Goal: Task Accomplishment & Management: Use online tool/utility

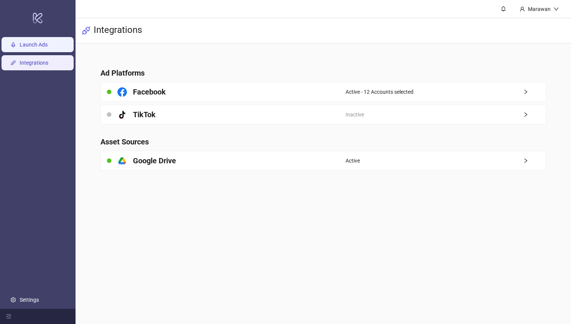
click at [48, 48] on link "Launch Ads" at bounding box center [34, 45] width 28 height 6
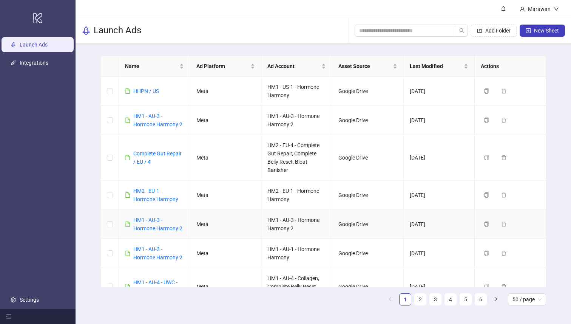
scroll to position [4, 0]
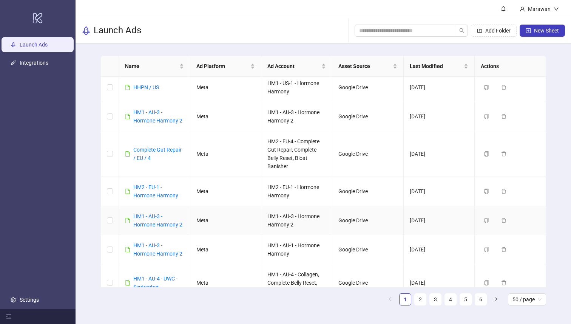
click at [154, 218] on link "HM1 - AU-3 - Hormone Harmony 2" at bounding box center [157, 220] width 49 height 14
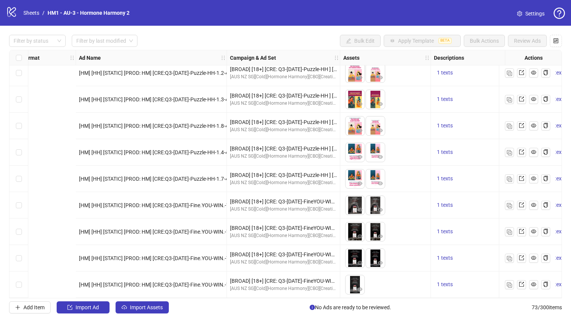
scroll to position [1701, 436]
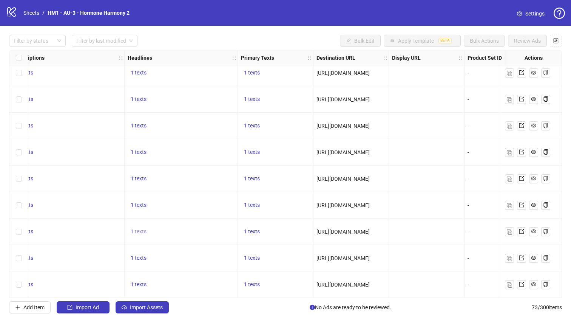
click at [140, 228] on span "1 texts" at bounding box center [139, 231] width 16 height 6
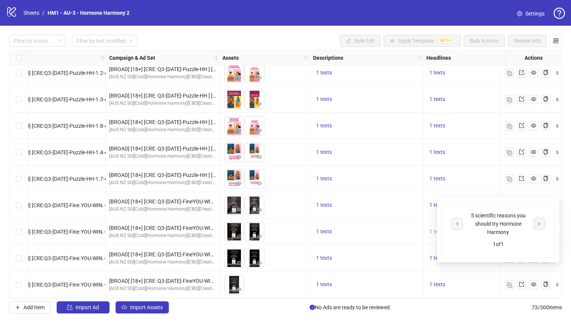
scroll to position [1700, 0]
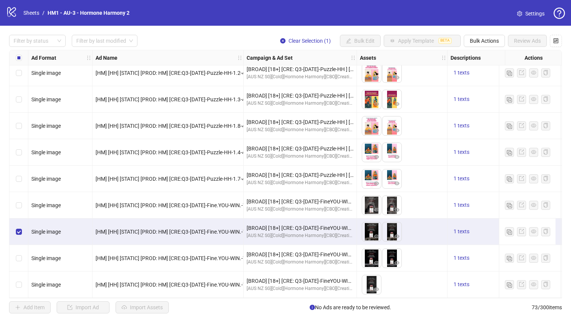
click at [489, 32] on div "Filter by status Filter by last modified Clear Selection (1) Bulk Edit Apply Te…" at bounding box center [285, 174] width 571 height 297
click at [489, 43] on span "Bulk Actions" at bounding box center [484, 41] width 29 height 6
click at [500, 70] on span "Duplicate" at bounding box center [495, 68] width 52 height 8
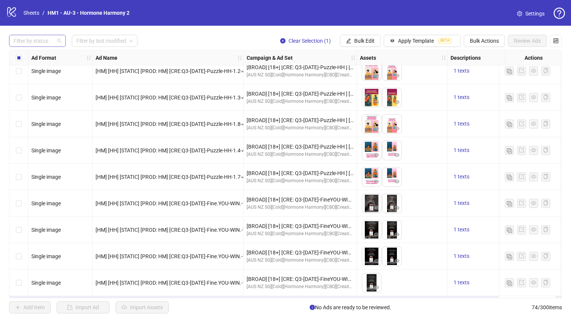
scroll to position [1728, 0]
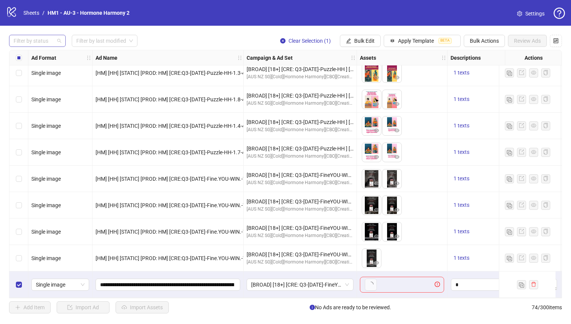
click at [30, 40] on div at bounding box center [34, 41] width 46 height 11
click at [40, 55] on div "Draft" at bounding box center [37, 56] width 45 height 8
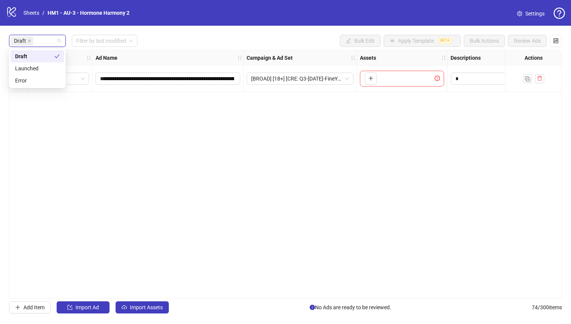
scroll to position [0, 0]
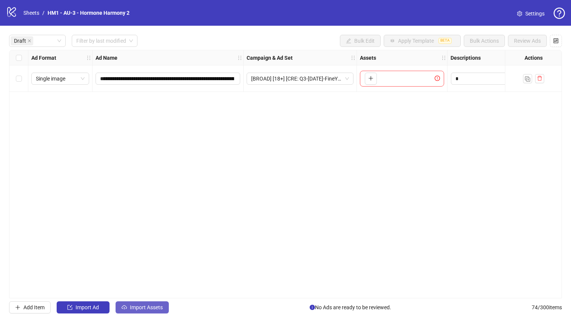
click at [130, 312] on button "Import Assets" at bounding box center [142, 307] width 53 height 12
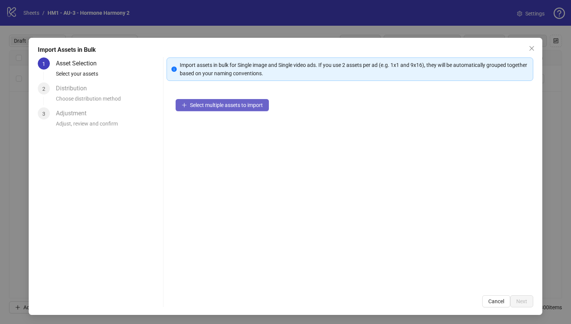
click at [235, 106] on span "Select multiple assets to import" at bounding box center [226, 105] width 73 height 6
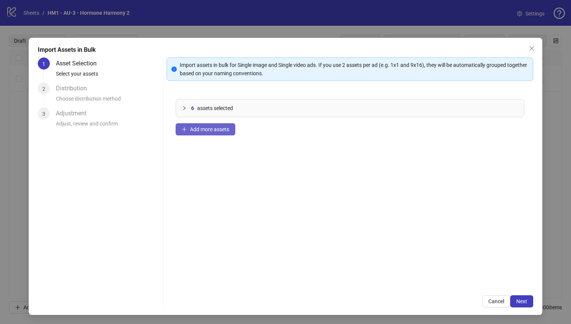
click at [216, 132] on button "Add more assets" at bounding box center [206, 129] width 60 height 12
click at [232, 120] on div "12 assets selected Add more assets" at bounding box center [350, 188] width 367 height 196
click at [229, 128] on span "Add more assets" at bounding box center [209, 129] width 39 height 6
click at [521, 301] on span "Next" at bounding box center [521, 301] width 11 height 6
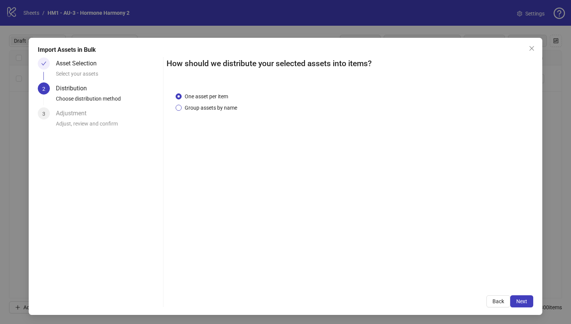
click at [231, 103] on div "One asset per item Group assets by name" at bounding box center [208, 102] width 65 height 20
click at [218, 111] on span "Group assets by name" at bounding box center [211, 108] width 59 height 8
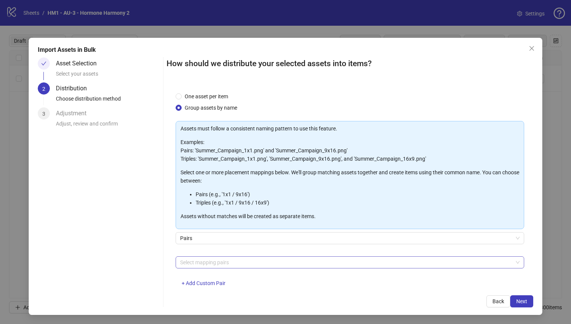
click at [249, 260] on div at bounding box center [346, 262] width 338 height 11
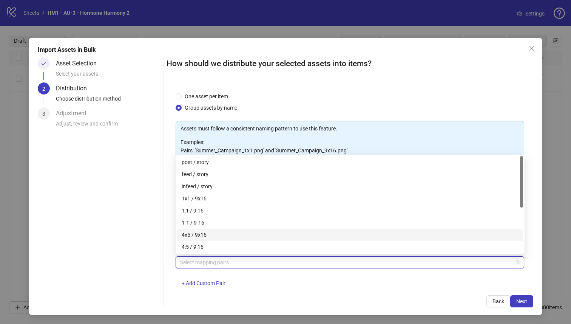
click at [240, 232] on div "4x5 / 9x16" at bounding box center [350, 234] width 337 height 8
click at [530, 302] on button "Next" at bounding box center [521, 301] width 23 height 12
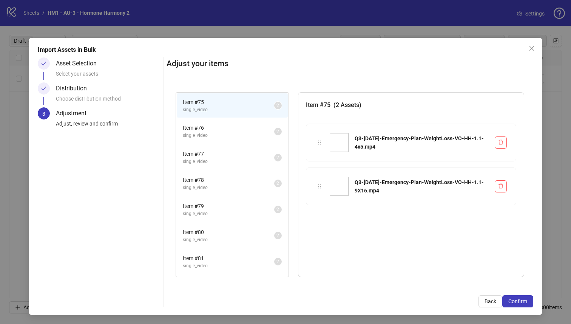
click at [530, 302] on button "Confirm" at bounding box center [517, 301] width 31 height 12
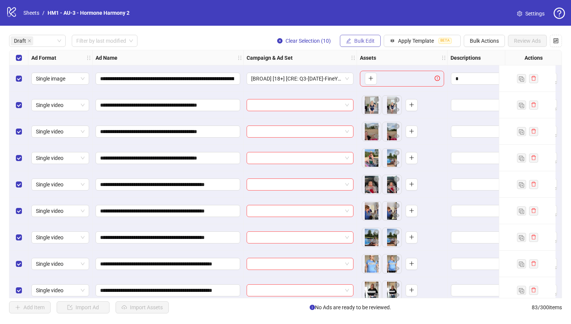
click at [363, 39] on span "Bulk Edit" at bounding box center [364, 41] width 20 height 6
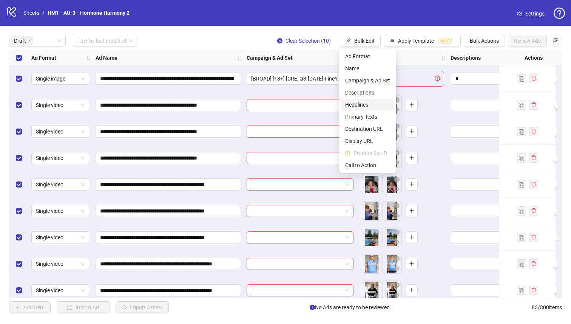
click at [374, 107] on span "Headlines" at bounding box center [367, 104] width 45 height 8
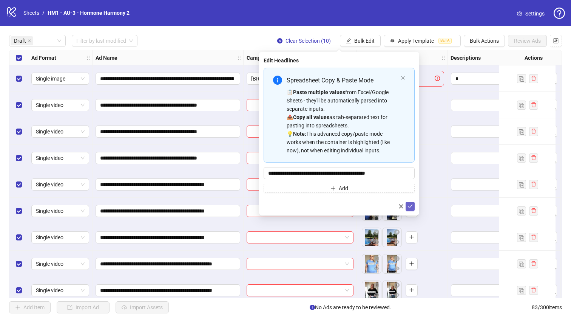
click at [408, 205] on icon "check" at bounding box center [410, 206] width 5 height 5
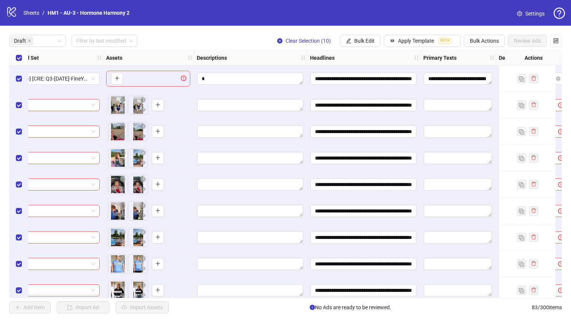
scroll to position [0, 29]
click at [366, 43] on span "Bulk Edit" at bounding box center [364, 41] width 20 height 6
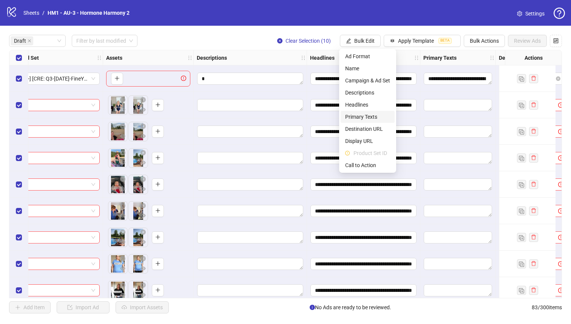
click at [376, 115] on span "Primary Texts" at bounding box center [367, 117] width 45 height 8
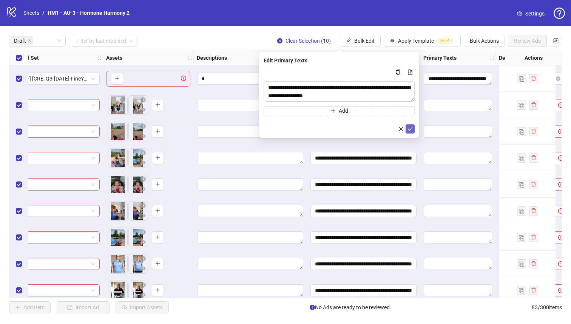
click at [411, 129] on icon "check" at bounding box center [410, 128] width 5 height 5
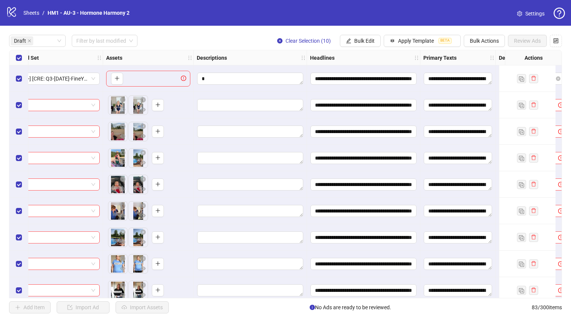
click at [14, 80] on div "Select row 1" at bounding box center [18, 78] width 19 height 26
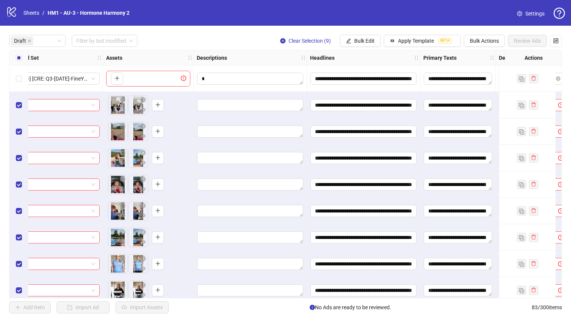
scroll to position [0, 604]
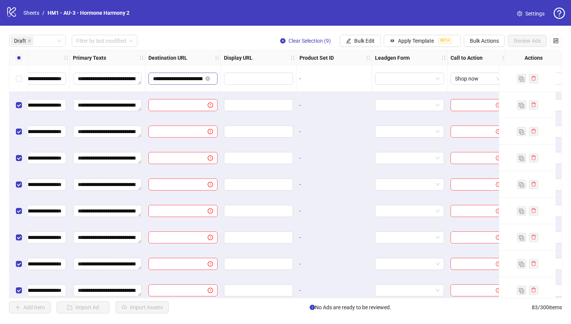
click at [182, 83] on span "**********" at bounding box center [182, 79] width 69 height 12
click at [182, 79] on input "**********" at bounding box center [177, 78] width 49 height 8
click at [339, 42] on div "Clear Selection (9) Bulk Edit Apply Template BETA Bulk Actions Review Ads" at bounding box center [418, 41] width 288 height 12
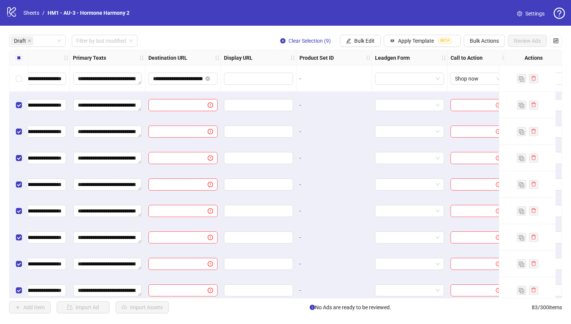
click at [366, 51] on div "Product Set ID" at bounding box center [335, 57] width 76 height 15
click at [366, 45] on button "Bulk Edit" at bounding box center [360, 41] width 41 height 12
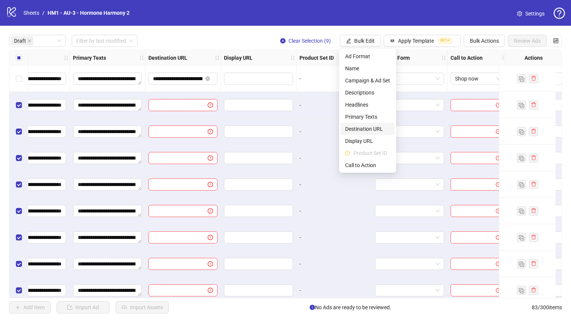
click at [376, 127] on span "Destination URL" at bounding box center [367, 129] width 45 height 8
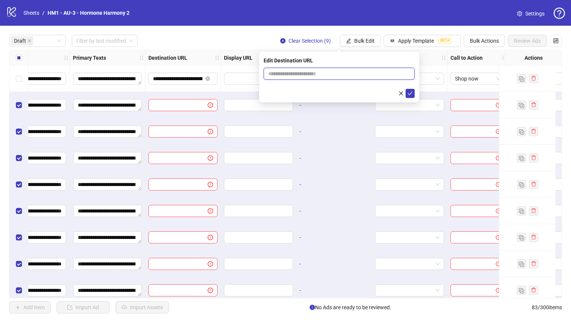
click at [355, 74] on input "text" at bounding box center [336, 74] width 136 height 8
paste input "**********"
type input "**********"
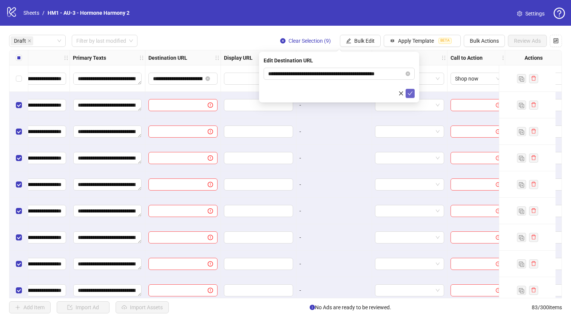
click at [410, 91] on icon "check" at bounding box center [410, 93] width 5 height 5
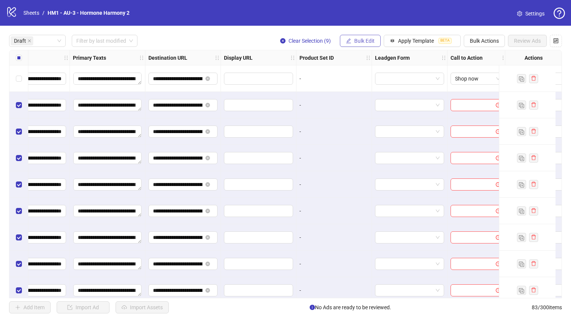
click at [360, 45] on button "Bulk Edit" at bounding box center [360, 41] width 41 height 12
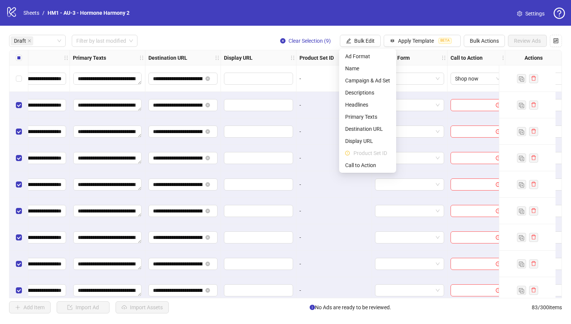
click at [373, 172] on ul "Ad Format Name Campaign & Ad Set Descriptions Headlines Primary Texts Destinati…" at bounding box center [367, 111] width 57 height 124
click at [373, 167] on span "Call to Action" at bounding box center [367, 165] width 45 height 8
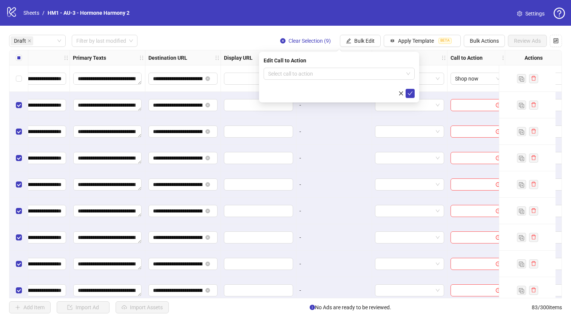
click at [363, 80] on form "Select call to action" at bounding box center [339, 83] width 151 height 30
click at [362, 74] on input "search" at bounding box center [335, 73] width 135 height 11
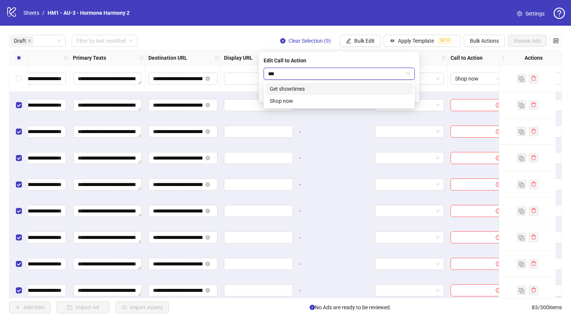
type input "****"
click at [362, 92] on div "Shop now" at bounding box center [339, 89] width 139 height 8
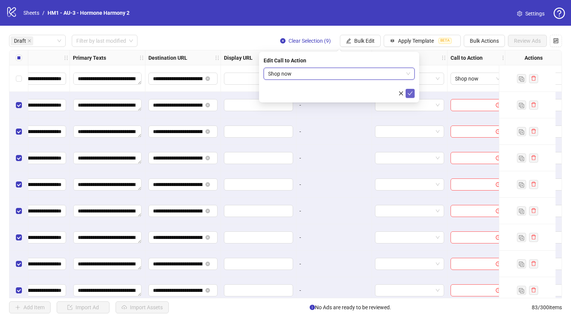
click at [408, 93] on icon "check" at bounding box center [410, 93] width 5 height 4
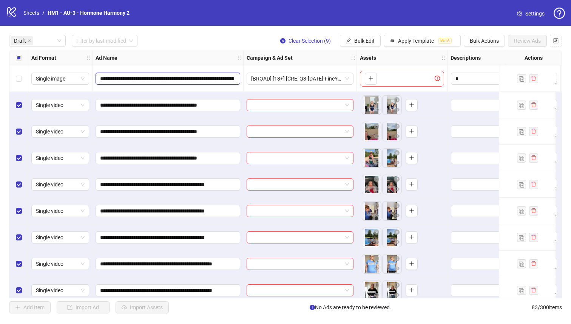
click at [182, 79] on input "**********" at bounding box center [167, 78] width 134 height 8
drag, startPoint x: 182, startPoint y: 79, endPoint x: 122, endPoint y: 78, distance: 60.5
click at [119, 78] on input "**********" at bounding box center [167, 78] width 134 height 8
click at [122, 78] on input "**********" at bounding box center [167, 78] width 134 height 8
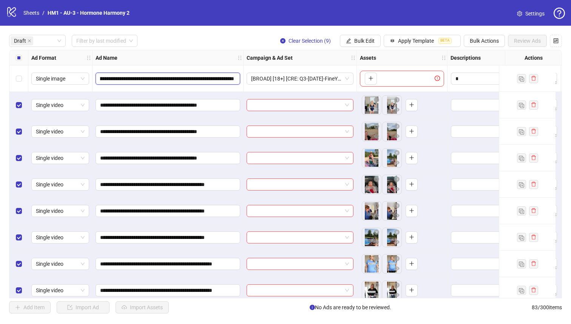
scroll to position [0, 300]
drag, startPoint x: 142, startPoint y: 78, endPoint x: 349, endPoint y: 108, distance: 208.9
click at [367, 39] on span "Bulk Edit" at bounding box center [364, 41] width 20 height 6
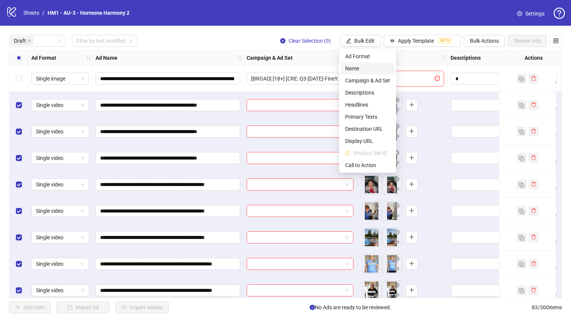
click at [352, 74] on li "Name" at bounding box center [368, 68] width 54 height 12
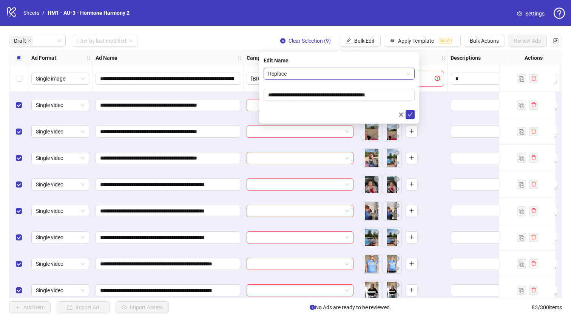
click at [335, 74] on span "Replace" at bounding box center [339, 73] width 142 height 11
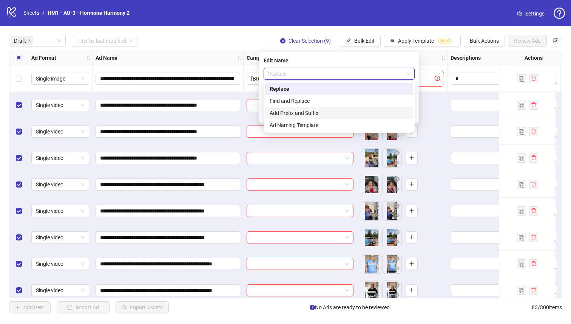
click at [339, 113] on div "Add Prefix and Suffix" at bounding box center [339, 113] width 139 height 8
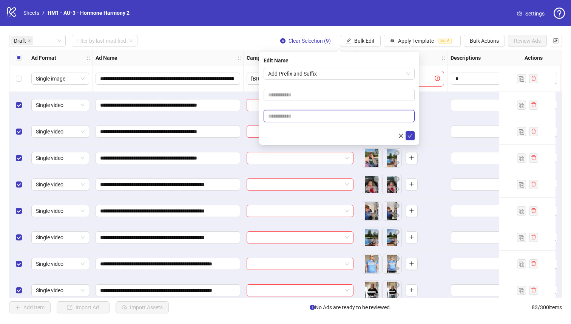
click at [337, 118] on input "text" at bounding box center [339, 116] width 151 height 12
paste input "**********"
type input "**********"
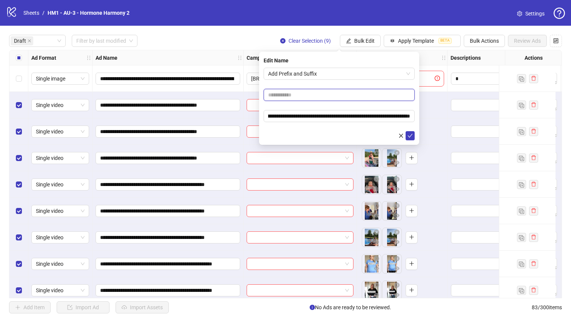
scroll to position [0, 0]
click at [337, 92] on input "text" at bounding box center [339, 95] width 151 height 12
type input "**********"
click at [410, 135] on icon "check" at bounding box center [410, 135] width 5 height 5
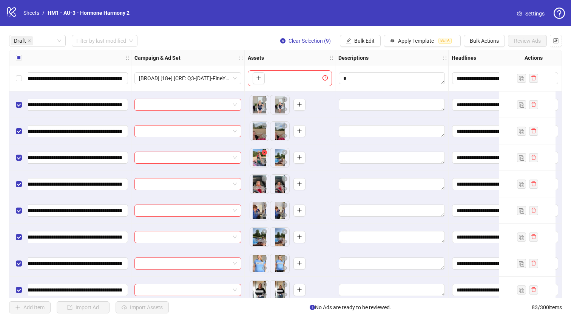
scroll to position [0, 0]
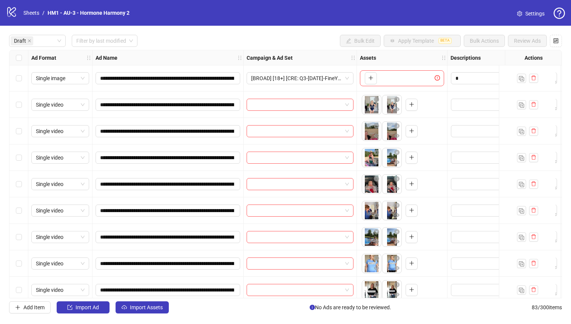
click at [22, 156] on div "Select row 4" at bounding box center [18, 157] width 19 height 26
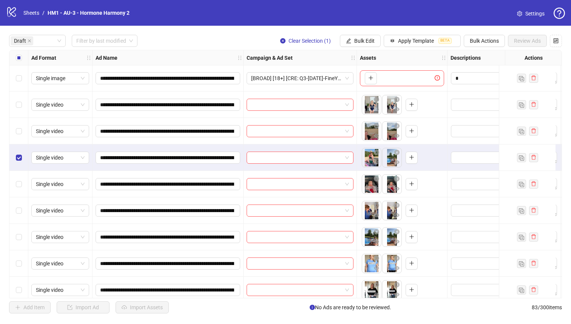
click at [22, 131] on div "Select row 3" at bounding box center [18, 131] width 19 height 26
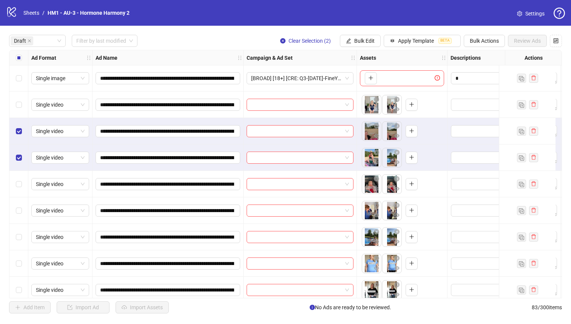
click at [22, 121] on div "Select row 3" at bounding box center [18, 131] width 19 height 26
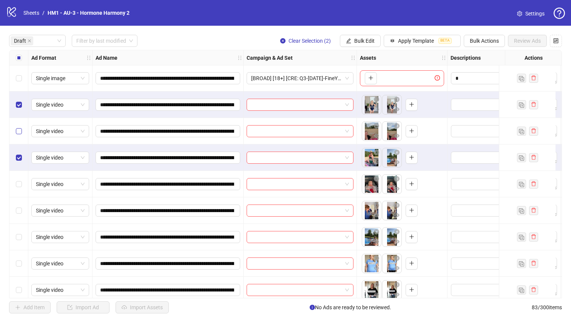
click at [20, 127] on label "Select row 3" at bounding box center [19, 131] width 6 height 8
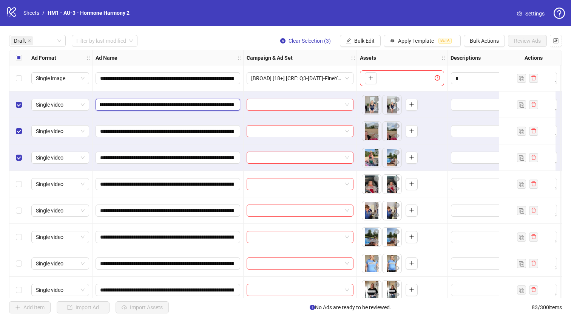
scroll to position [0, 98]
drag, startPoint x: 179, startPoint y: 105, endPoint x: 204, endPoint y: 105, distance: 25.7
click at [204, 105] on input "**********" at bounding box center [167, 104] width 134 height 8
click at [357, 40] on span "Bulk Edit" at bounding box center [364, 41] width 20 height 6
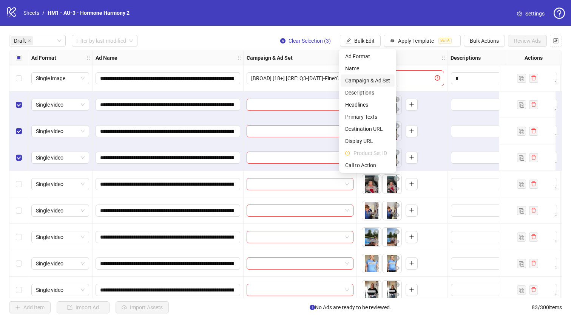
click at [372, 83] on span "Campaign & Ad Set" at bounding box center [367, 80] width 45 height 8
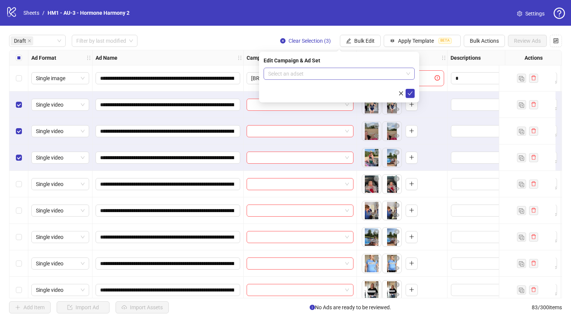
click at [353, 78] on input "search" at bounding box center [335, 73] width 135 height 11
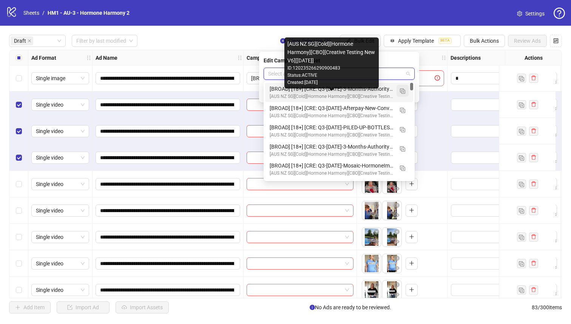
click at [404, 92] on img "button" at bounding box center [402, 90] width 5 height 5
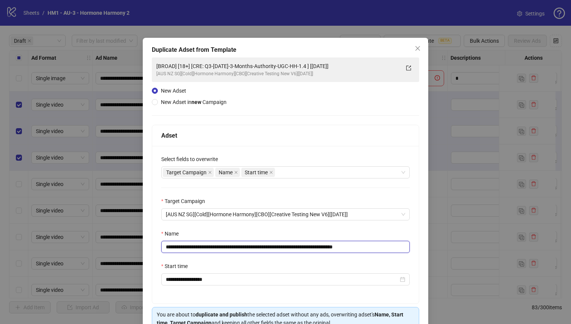
drag, startPoint x: 331, startPoint y: 247, endPoint x: 215, endPoint y: 248, distance: 115.6
click at [215, 248] on input "**********" at bounding box center [285, 247] width 249 height 12
paste input "text"
type input "**********"
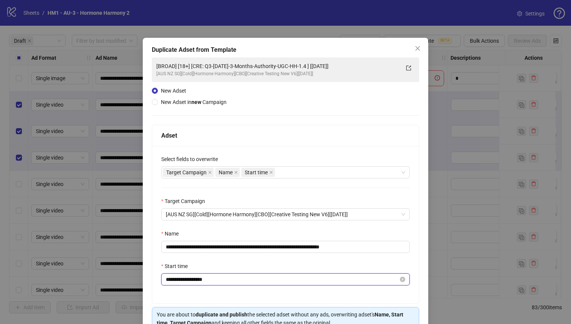
click at [249, 277] on input "**********" at bounding box center [282, 279] width 233 height 8
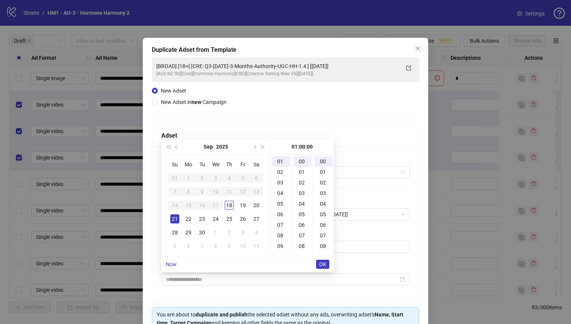
click at [230, 206] on div "18" at bounding box center [229, 205] width 9 height 9
click at [244, 207] on div "19" at bounding box center [242, 205] width 9 height 9
click at [176, 264] on ul "Now OK" at bounding box center [247, 264] width 173 height 16
click at [170, 265] on link "Now" at bounding box center [171, 264] width 11 height 6
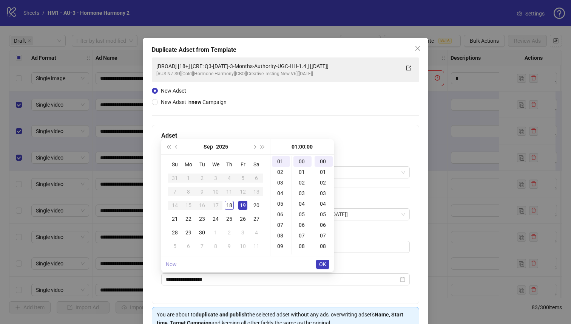
type input "**********"
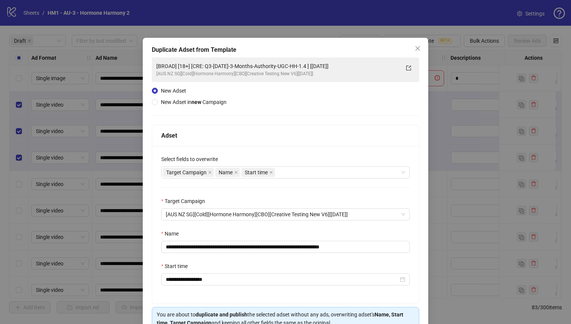
scroll to position [40, 0]
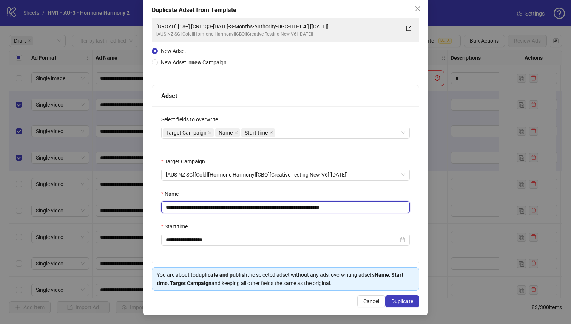
click at [346, 206] on input "**********" at bounding box center [285, 207] width 249 height 12
type input "**********"
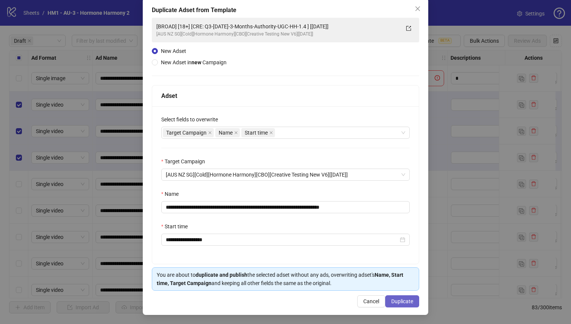
click at [407, 298] on span "Duplicate" at bounding box center [402, 301] width 22 height 6
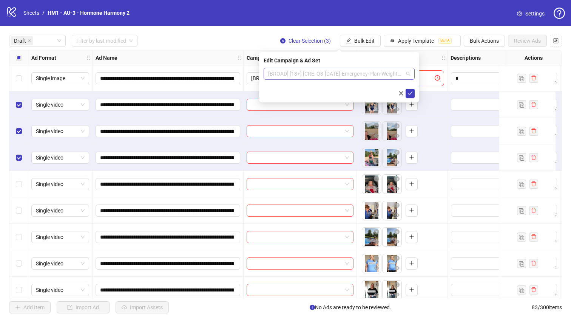
click at [322, 77] on span "[BROAD] [18+] [CRE: Q3-[DATE]-Emergency-Plan-WeightLoss-VO-HH [[DATE]]" at bounding box center [339, 73] width 142 height 11
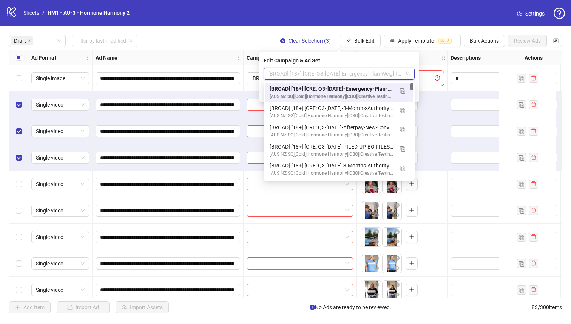
click at [326, 89] on div "[BROAD] [18+] [CRE: Q3-[DATE]-Emergency-Plan-WeightLoss-VO-HH [[DATE]]" at bounding box center [332, 89] width 124 height 8
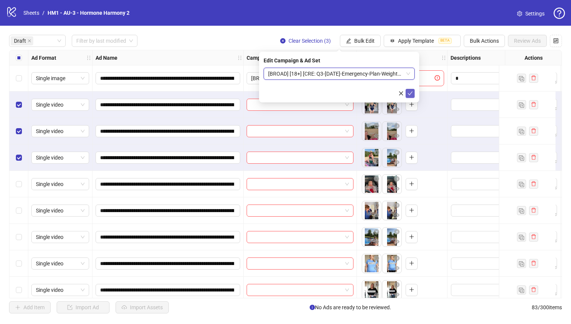
click at [412, 95] on icon "check" at bounding box center [410, 93] width 5 height 5
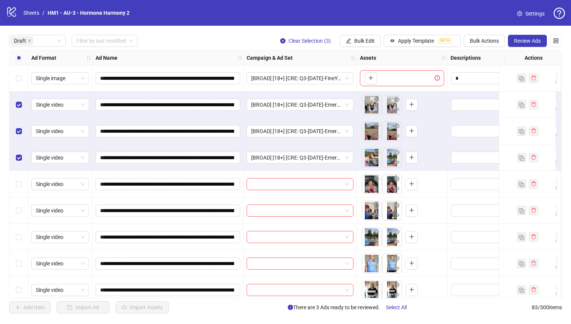
click at [22, 60] on div "Select all rows" at bounding box center [18, 57] width 19 height 15
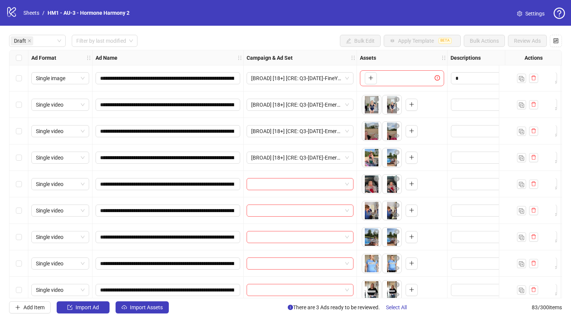
scroll to position [35, 0]
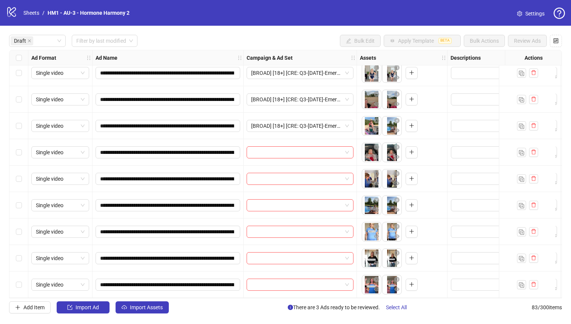
click at [22, 283] on div "Select row 10" at bounding box center [18, 284] width 19 height 26
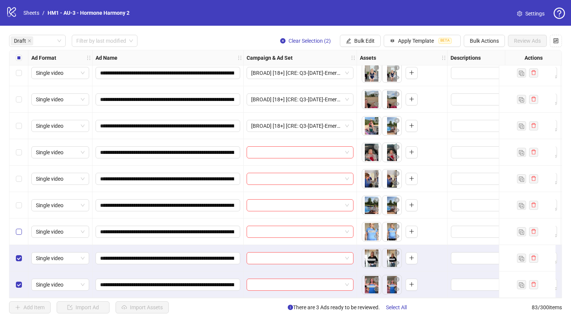
click at [19, 232] on label "Select row 8" at bounding box center [19, 231] width 6 height 8
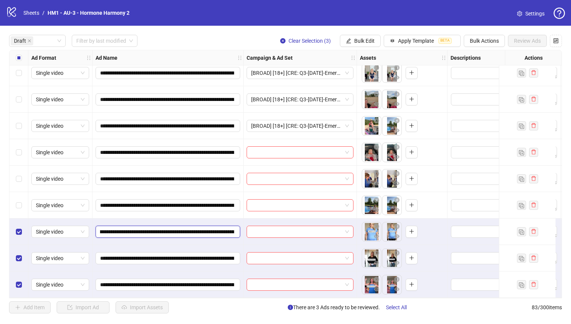
scroll to position [0, 109]
drag, startPoint x: 179, startPoint y: 229, endPoint x: 205, endPoint y: 229, distance: 25.3
click at [205, 229] on input "**********" at bounding box center [167, 231] width 134 height 8
click at [361, 44] on button "Bulk Edit" at bounding box center [360, 41] width 41 height 12
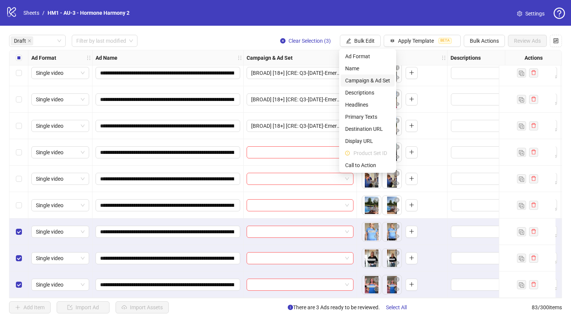
click at [377, 81] on span "Campaign & Ad Set" at bounding box center [367, 80] width 45 height 8
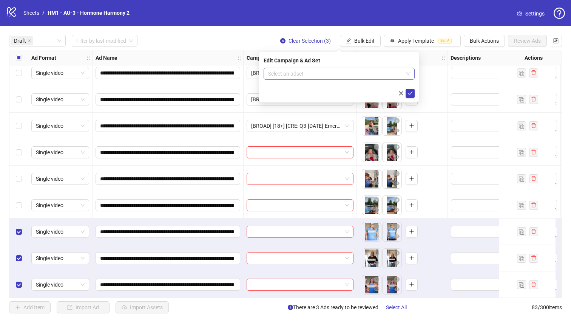
click at [365, 74] on input "search" at bounding box center [335, 73] width 135 height 11
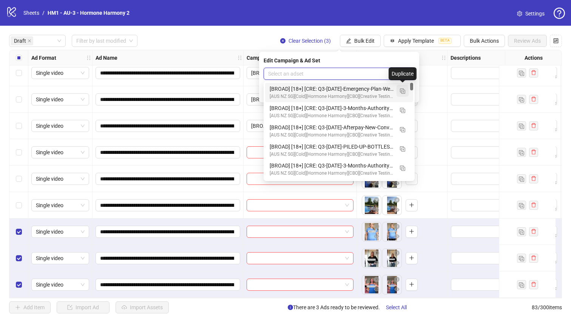
click at [402, 92] on img "button" at bounding box center [402, 90] width 5 height 5
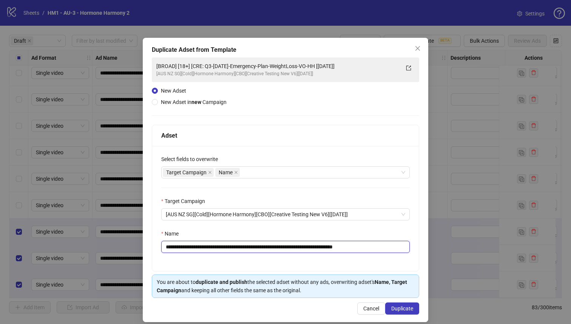
drag, startPoint x: 339, startPoint y: 247, endPoint x: 214, endPoint y: 248, distance: 125.1
click at [214, 248] on input "**********" at bounding box center [285, 247] width 249 height 12
paste input "*******"
type input "**********"
click at [388, 307] on button "Duplicate" at bounding box center [402, 308] width 34 height 12
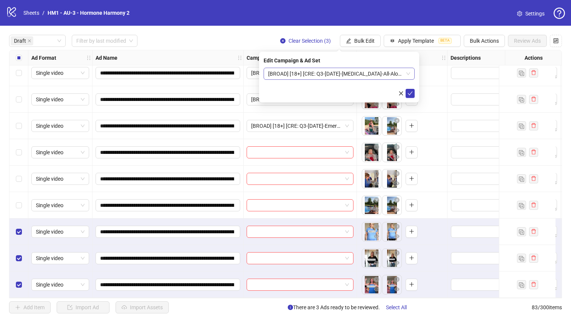
click at [361, 76] on span "[BROAD] [18+] [CRE: Q3-[DATE]-[MEDICAL_DATA]-All-Along-CortisolWeight-VO-HH] [[…" at bounding box center [339, 73] width 142 height 11
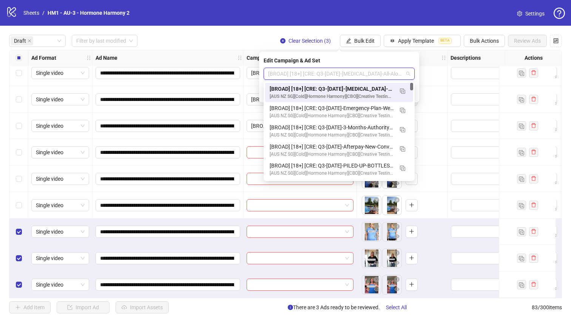
click at [363, 85] on div "[BROAD] [18+] [CRE: Q3-[DATE]-[MEDICAL_DATA]-All-Along-CortisolWeight-VO-HH] [[…" at bounding box center [332, 89] width 124 height 8
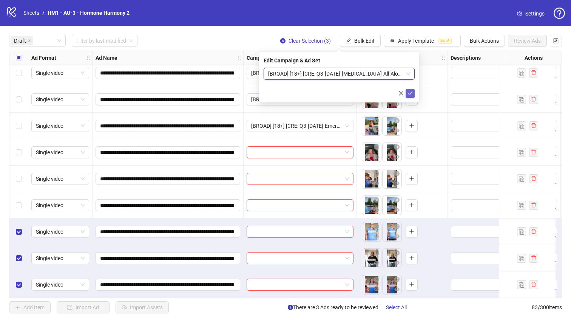
click at [410, 91] on icon "check" at bounding box center [410, 93] width 5 height 5
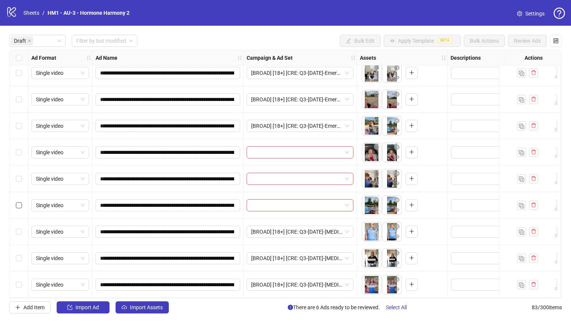
click at [20, 206] on label "Select row 7" at bounding box center [19, 205] width 6 height 8
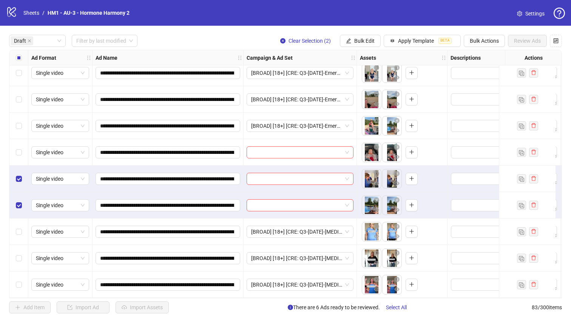
click at [20, 153] on div "Select row 5" at bounding box center [18, 152] width 19 height 26
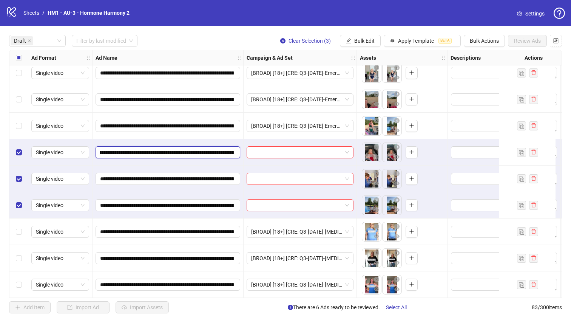
scroll to position [0, 103]
drag, startPoint x: 179, startPoint y: 149, endPoint x: 209, endPoint y: 151, distance: 30.3
click at [209, 151] on input "**********" at bounding box center [167, 152] width 134 height 8
click at [367, 44] on button "Bulk Edit" at bounding box center [360, 41] width 41 height 12
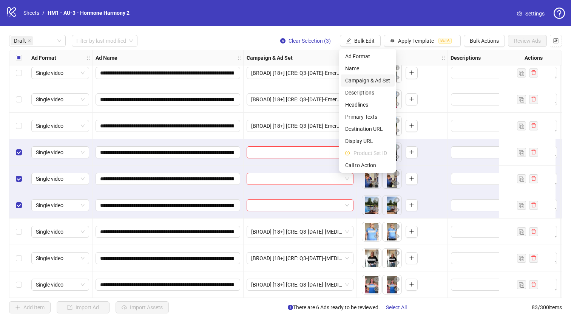
click at [369, 82] on span "Campaign & Ad Set" at bounding box center [367, 80] width 45 height 8
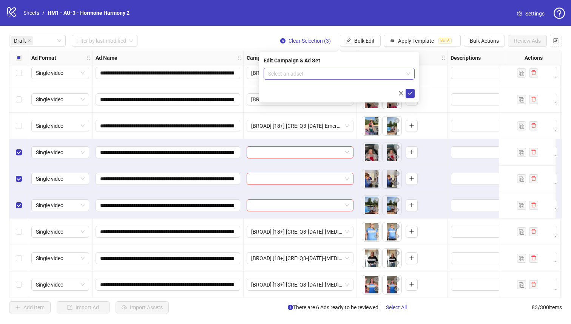
click at [356, 74] on input "search" at bounding box center [335, 73] width 135 height 11
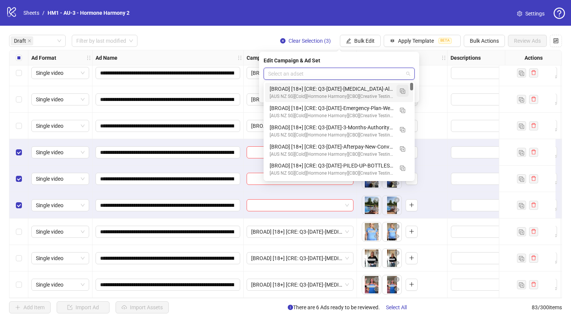
click at [405, 93] on img "button" at bounding box center [402, 90] width 5 height 5
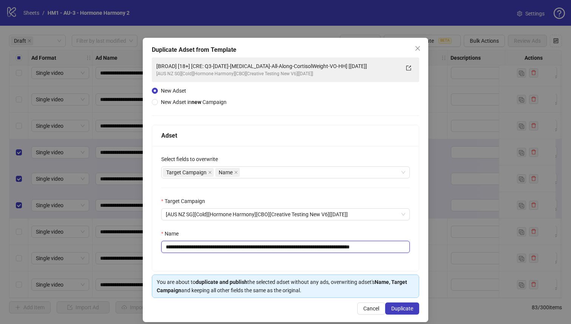
drag, startPoint x: 347, startPoint y: 249, endPoint x: 214, endPoint y: 250, distance: 133.0
click at [214, 250] on input "**********" at bounding box center [285, 247] width 249 height 12
paste input "text"
type input "**********"
click at [394, 310] on span "Duplicate" at bounding box center [402, 308] width 22 height 6
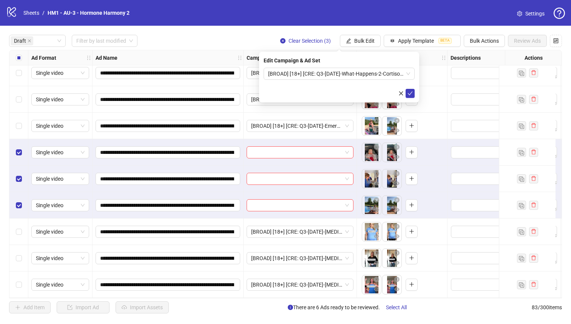
click at [353, 66] on div "Edit Campaign & Ad Set [BROAD] [18+] [CRE: Q3-[DATE]-What-Happens-2-CortisolWei…" at bounding box center [339, 77] width 160 height 51
click at [353, 72] on span "[BROAD] [18+] [CRE: Q3-[DATE]-What-Happens-2-CortisolWeight-VO-HH] [[DATE]]" at bounding box center [339, 73] width 142 height 11
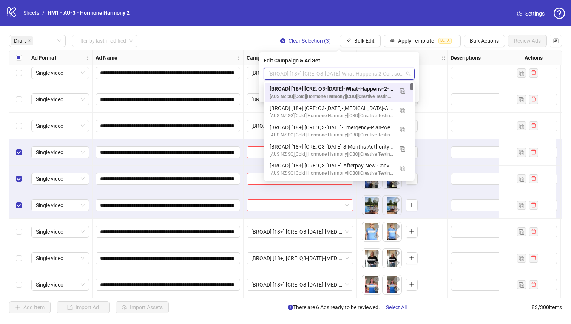
click at [357, 91] on div "[BROAD] [18+] [CRE: Q3-[DATE]-What-Happens-2-CortisolWeight-VO-HH] [[DATE]]" at bounding box center [332, 89] width 124 height 8
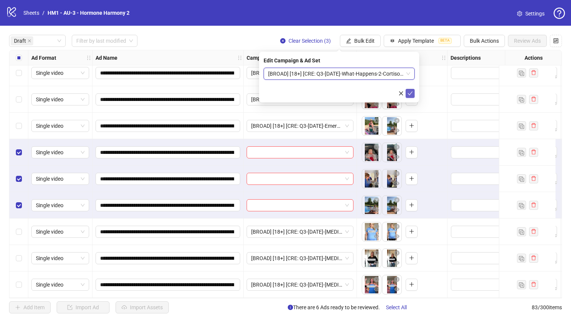
click at [411, 94] on icon "check" at bounding box center [410, 93] width 5 height 5
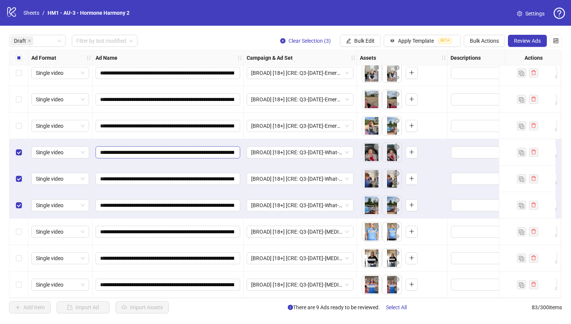
click at [190, 146] on span "**********" at bounding box center [168, 152] width 145 height 12
click at [202, 153] on span "**********" at bounding box center [168, 152] width 145 height 12
click at [23, 275] on div "Select row 10" at bounding box center [18, 284] width 19 height 26
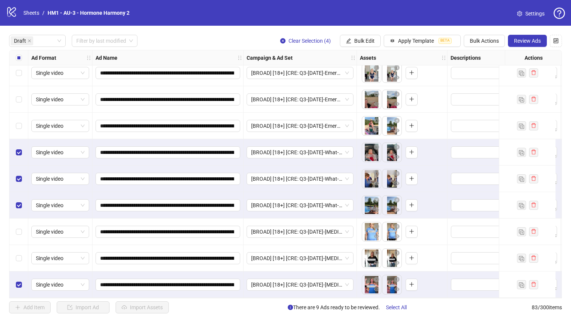
click at [23, 256] on div "Select row 9" at bounding box center [18, 258] width 19 height 26
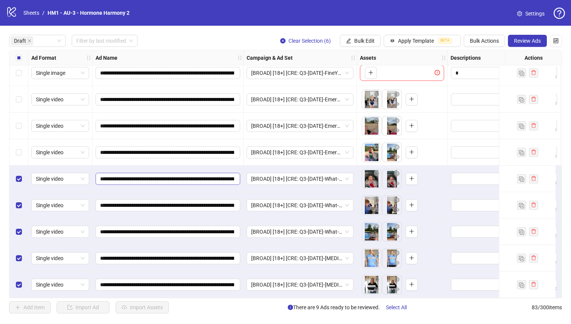
scroll to position [2, 0]
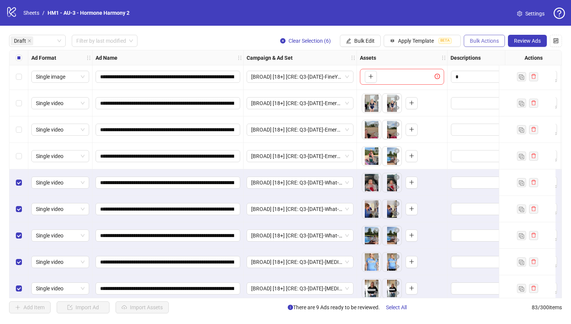
click at [475, 42] on span "Bulk Actions" at bounding box center [484, 41] width 29 height 6
click at [489, 82] on span "Duplicate with assets" at bounding box center [495, 80] width 52 height 8
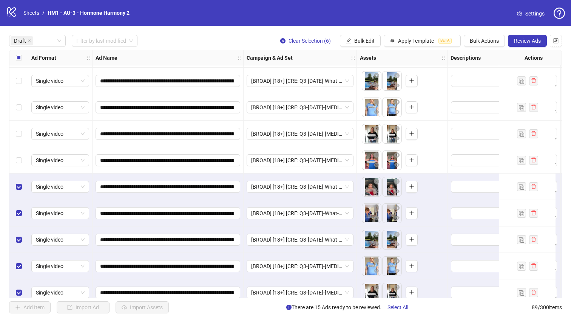
scroll to position [194, 0]
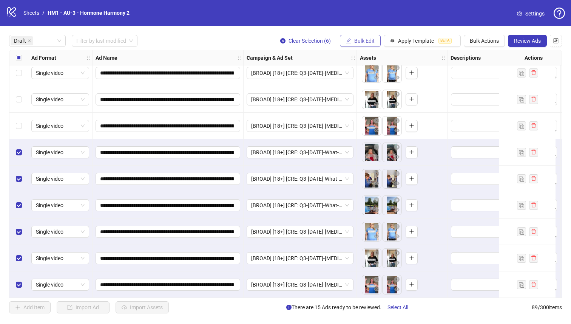
click at [364, 40] on span "Bulk Edit" at bounding box center [364, 41] width 20 height 6
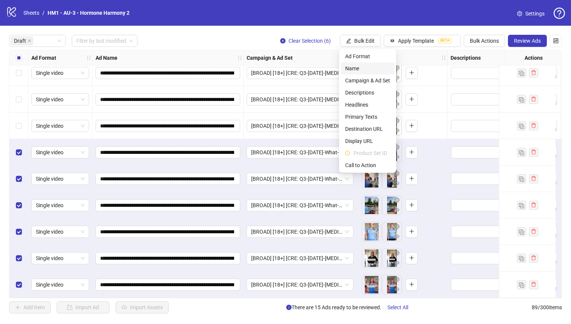
click at [361, 66] on span "Name" at bounding box center [367, 68] width 45 height 8
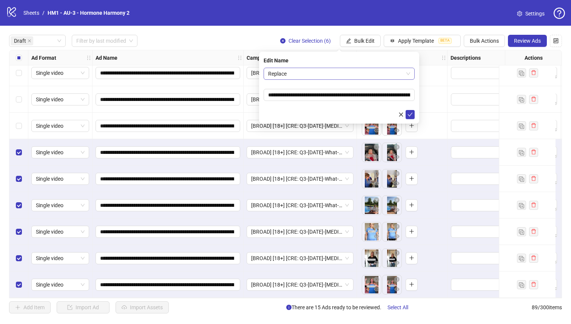
click at [351, 68] on div "Replace" at bounding box center [339, 74] width 151 height 12
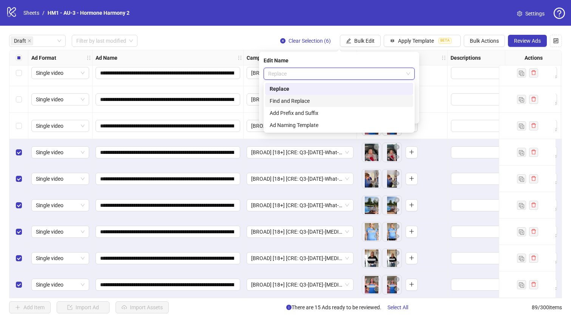
click at [351, 97] on div "Find and Replace" at bounding box center [339, 101] width 139 height 8
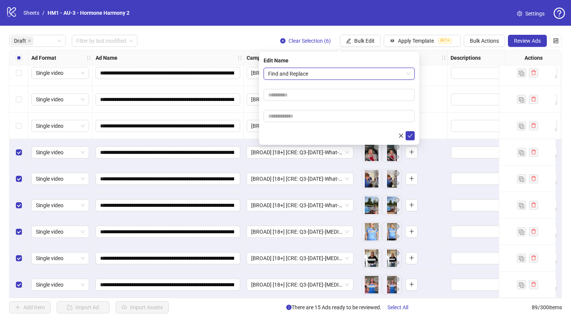
click at [343, 87] on form "Find and Replace Find and Replace" at bounding box center [339, 104] width 151 height 73
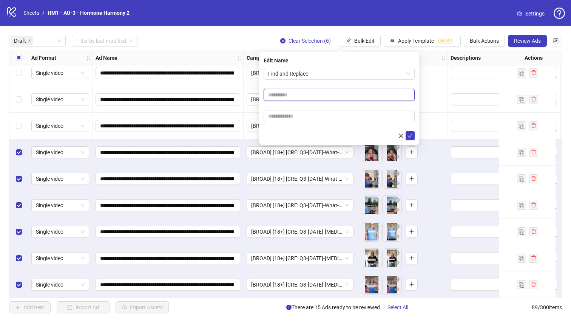
click at [343, 89] on input "text" at bounding box center [339, 95] width 151 height 12
type input "**********"
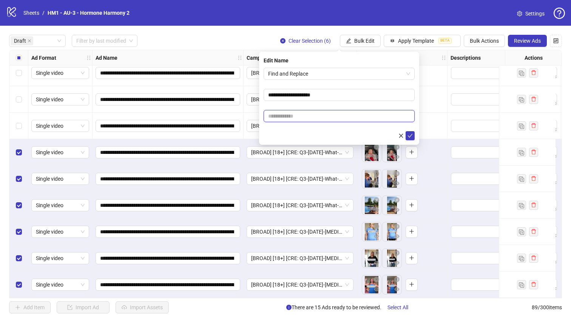
click at [344, 117] on input "text" at bounding box center [339, 116] width 151 height 12
paste input "**********"
click at [270, 116] on input "**********" at bounding box center [339, 116] width 151 height 12
type input "**********"
click at [412, 135] on icon "check" at bounding box center [410, 135] width 5 height 5
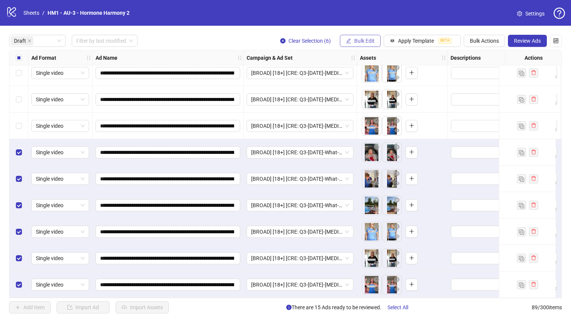
click at [372, 42] on span "Bulk Edit" at bounding box center [364, 41] width 20 height 6
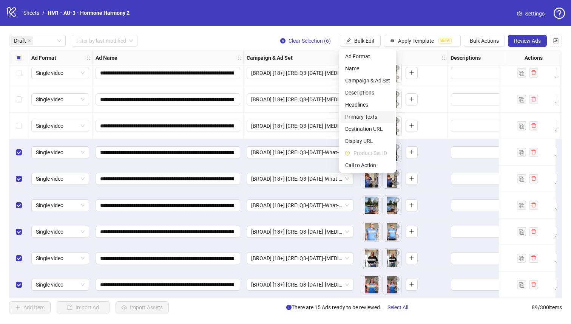
click at [378, 114] on span "Primary Texts" at bounding box center [367, 117] width 45 height 8
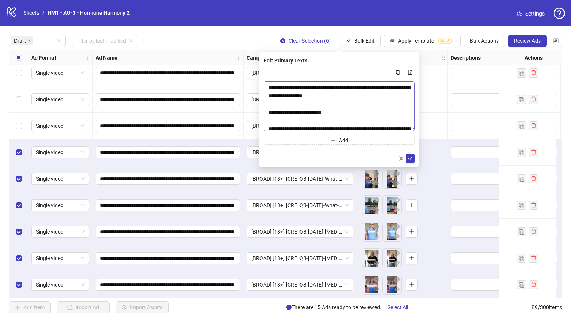
drag, startPoint x: 412, startPoint y: 99, endPoint x: 387, endPoint y: 217, distance: 120.6
click at [387, 131] on textarea "Multi-text input container - paste or copy values" at bounding box center [339, 106] width 151 height 50
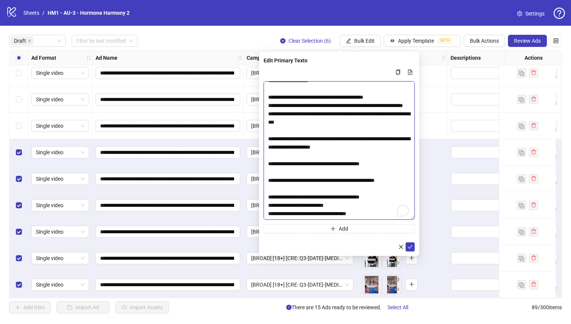
scroll to position [323, 0]
drag, startPoint x: 282, startPoint y: 179, endPoint x: 265, endPoint y: 176, distance: 17.6
click at [265, 176] on textarea "To enrich screen reader interactions, please activate Accessibility in Grammarl…" at bounding box center [339, 150] width 151 height 138
paste textarea "**********"
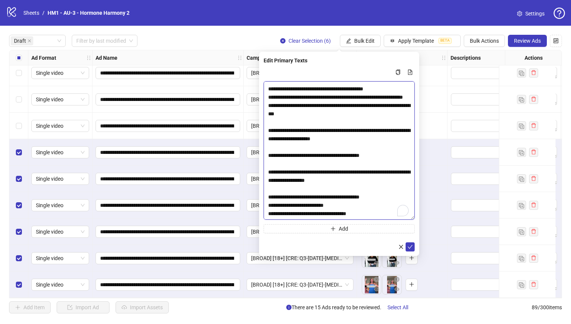
click at [291, 178] on textarea "To enrich screen reader interactions, please activate Accessibility in Grammarl…" at bounding box center [339, 150] width 151 height 138
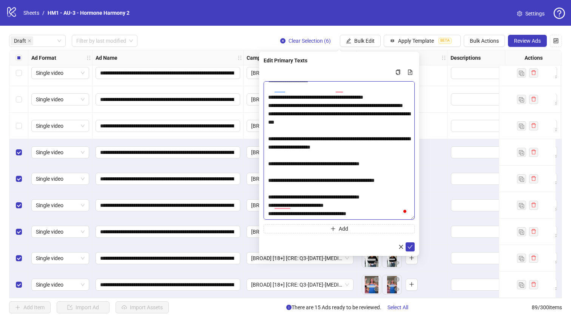
drag, startPoint x: 291, startPoint y: 178, endPoint x: 269, endPoint y: 173, distance: 23.0
click at [269, 173] on textarea "To enrich screen reader interactions, please activate Accessibility in Grammarl…" at bounding box center [339, 150] width 151 height 138
paste textarea "To enrich screen reader interactions, please activate Accessibility in Grammarl…"
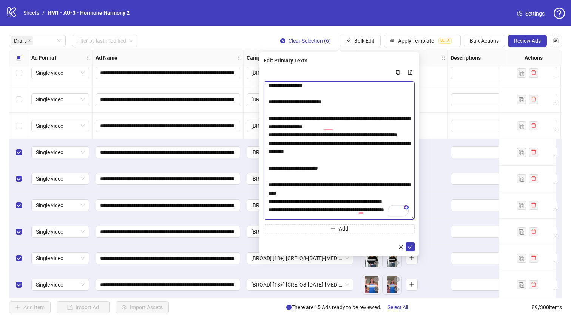
scroll to position [0, 0]
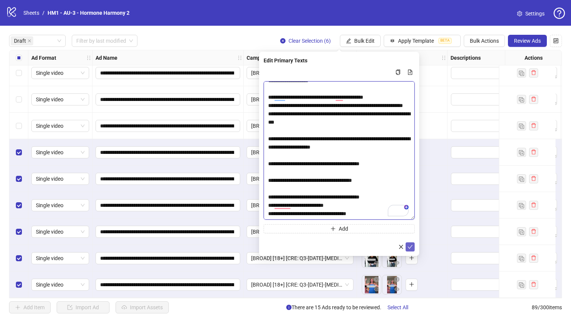
type textarea "**********"
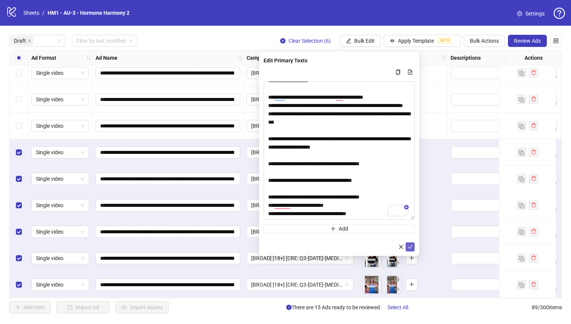
click at [410, 245] on icon "check" at bounding box center [410, 246] width 5 height 5
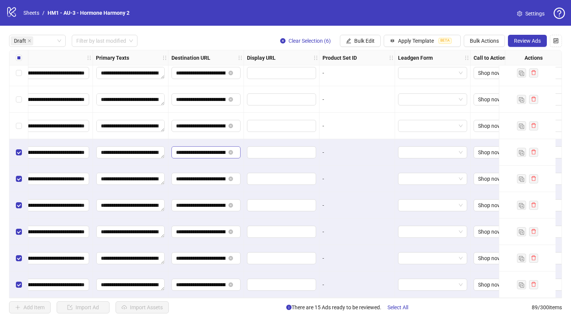
click at [205, 146] on span "**********" at bounding box center [206, 152] width 69 height 12
click at [361, 39] on span "Bulk Edit" at bounding box center [364, 41] width 20 height 6
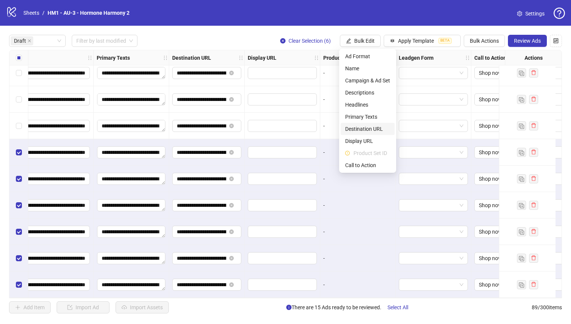
click at [372, 128] on span "Destination URL" at bounding box center [367, 129] width 45 height 8
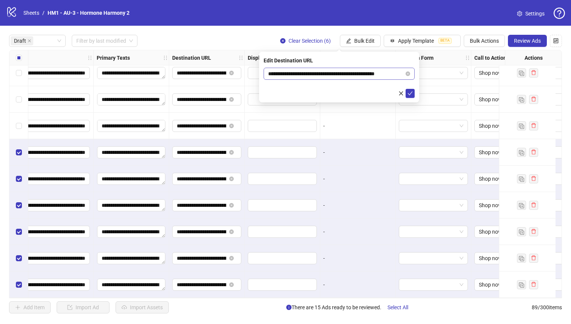
click at [342, 79] on span "**********" at bounding box center [339, 74] width 151 height 12
click at [342, 73] on input "**********" at bounding box center [336, 74] width 136 height 8
paste input "text"
type input "**********"
click at [412, 91] on icon "check" at bounding box center [410, 93] width 5 height 5
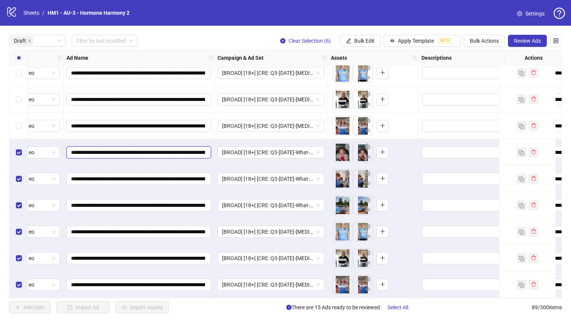
click at [152, 149] on input "**********" at bounding box center [138, 152] width 134 height 8
click at [15, 60] on div "Select all rows" at bounding box center [18, 57] width 19 height 15
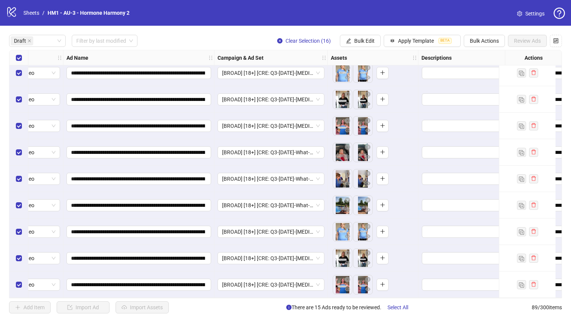
click at [15, 60] on div "Select all rows" at bounding box center [18, 57] width 19 height 15
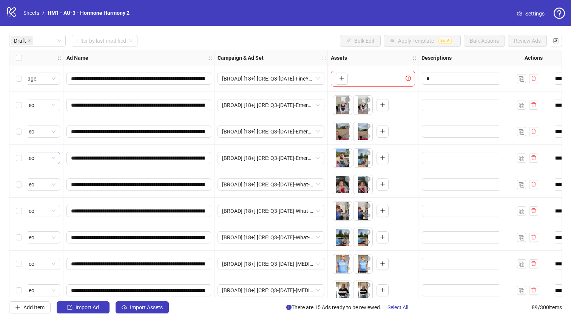
click at [29, 159] on span "Single video" at bounding box center [31, 157] width 49 height 11
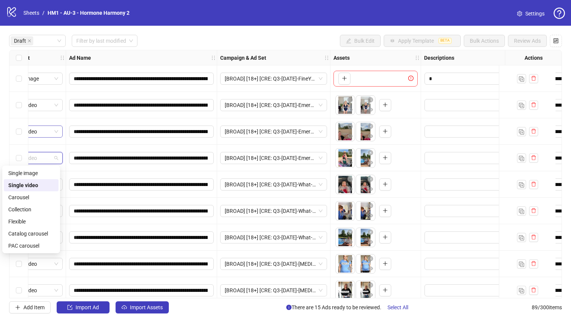
click at [31, 135] on span "Single video" at bounding box center [33, 131] width 49 height 11
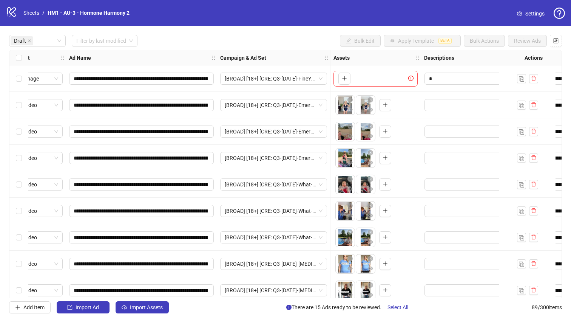
click at [15, 99] on div "Select row 2" at bounding box center [18, 105] width 19 height 26
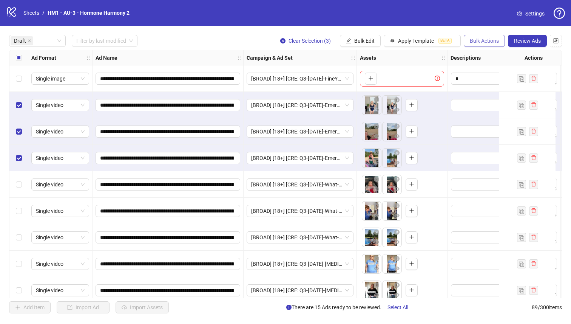
click at [490, 40] on span "Bulk Actions" at bounding box center [484, 41] width 29 height 6
click at [502, 79] on span "Duplicate with assets" at bounding box center [495, 80] width 52 height 8
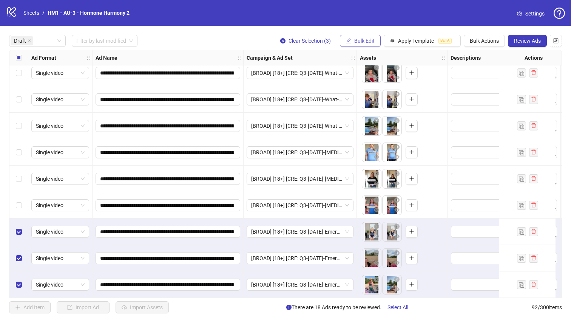
click at [357, 40] on span "Bulk Edit" at bounding box center [364, 41] width 20 height 6
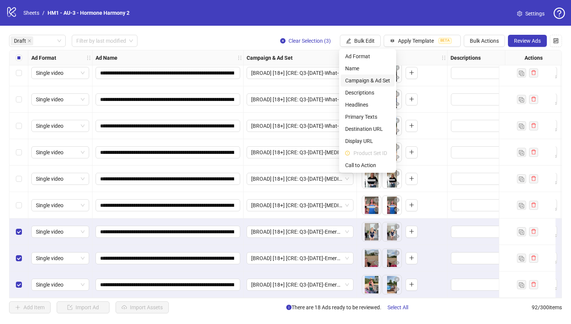
click at [380, 82] on span "Campaign & Ad Set" at bounding box center [367, 80] width 45 height 8
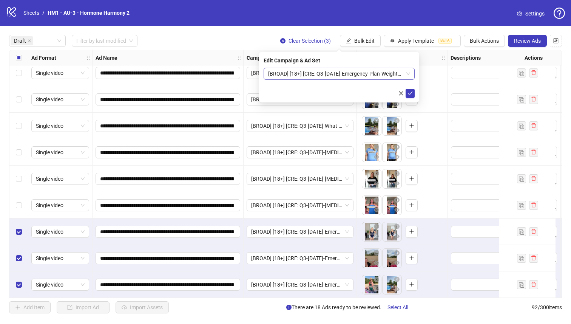
click at [364, 73] on span "[BROAD] [18+] [CRE: Q3-[DATE]-Emergency-Plan-WeightLoss-VO-HH [[DATE]]" at bounding box center [339, 73] width 142 height 11
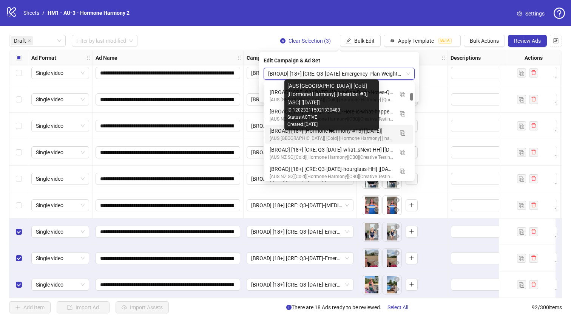
click at [368, 129] on div "[AUS [GEOGRAPHIC_DATA]] [Cold] [Hormone Harmony] [Insertion #3] [ASC] [[DATE]] …" at bounding box center [331, 104] width 94 height 51
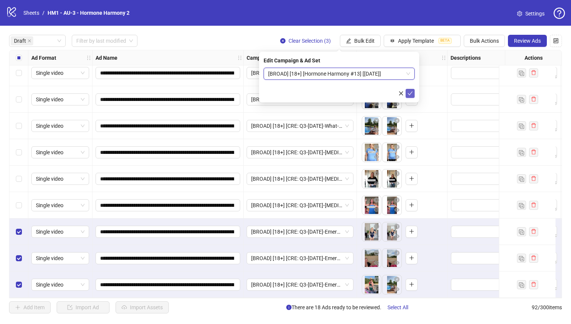
click at [412, 91] on icon "check" at bounding box center [410, 93] width 5 height 4
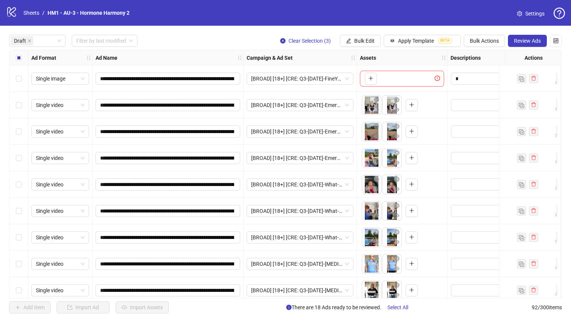
click at [19, 54] on label "Select all rows" at bounding box center [19, 58] width 6 height 8
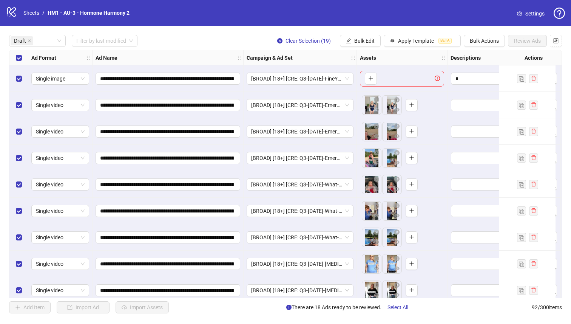
click at [23, 77] on div "Select row 1" at bounding box center [18, 78] width 19 height 26
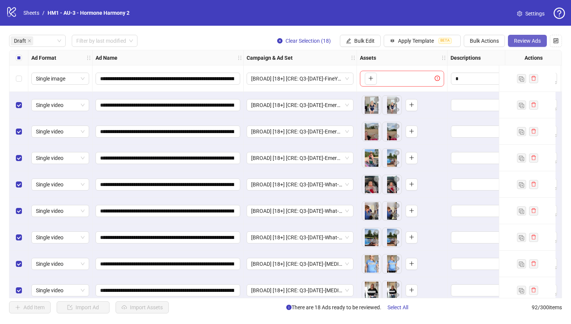
click at [520, 36] on button "Review Ads" at bounding box center [527, 41] width 39 height 12
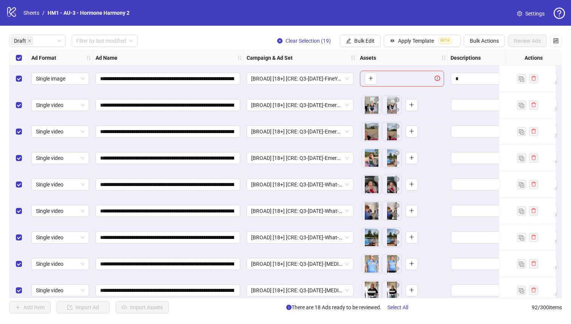
click at [24, 82] on div "Select row 1" at bounding box center [18, 78] width 19 height 26
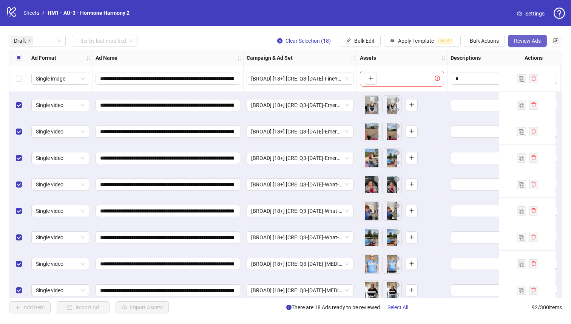
click at [537, 40] on span "Review Ads" at bounding box center [527, 41] width 27 height 6
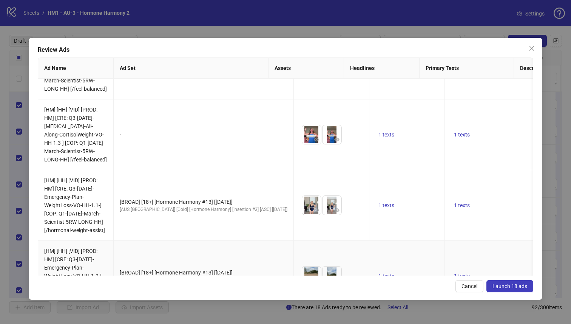
scroll to position [900, 0]
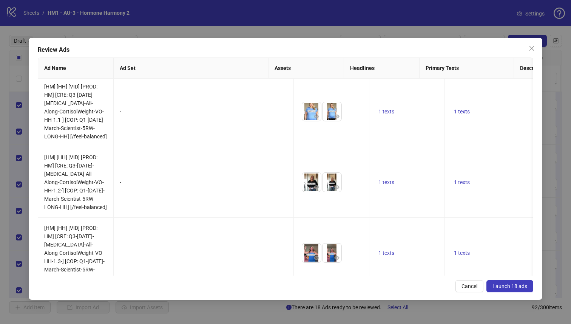
click at [515, 286] on span "Launch 18 ads" at bounding box center [510, 286] width 35 height 6
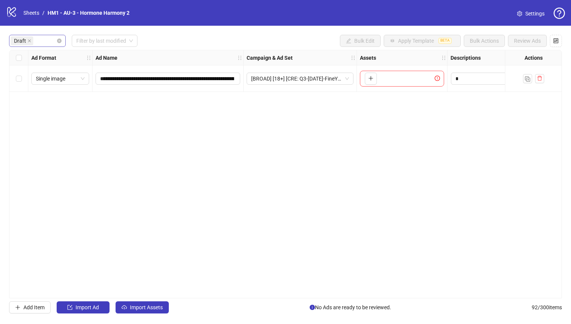
click at [43, 45] on div "Draft" at bounding box center [34, 41] width 46 height 11
click at [51, 68] on div "Launched" at bounding box center [37, 68] width 45 height 8
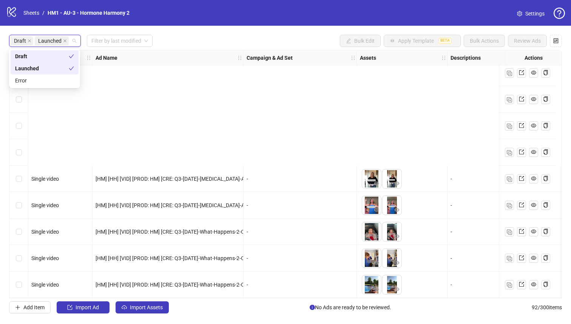
scroll to position [2204, 0]
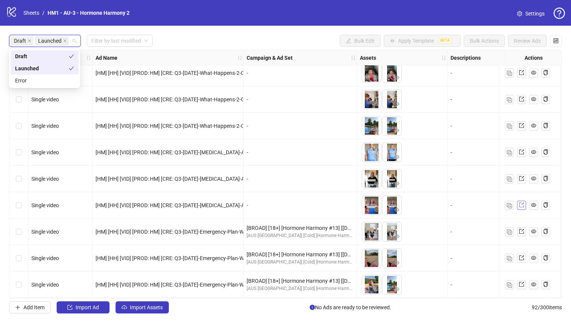
click at [523, 205] on span at bounding box center [521, 205] width 5 height 8
